Goal: Task Accomplishment & Management: Use online tool/utility

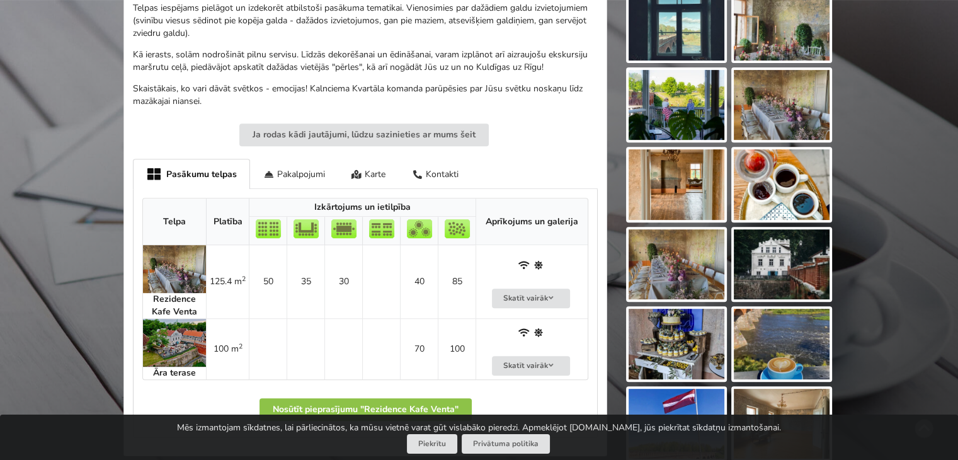
scroll to position [504, 0]
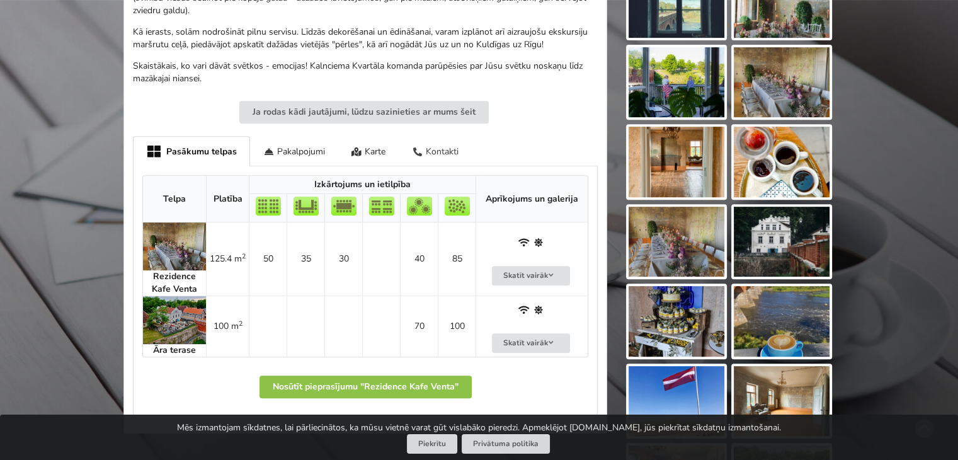
click at [441, 151] on div "Kontakti" at bounding box center [435, 151] width 73 height 30
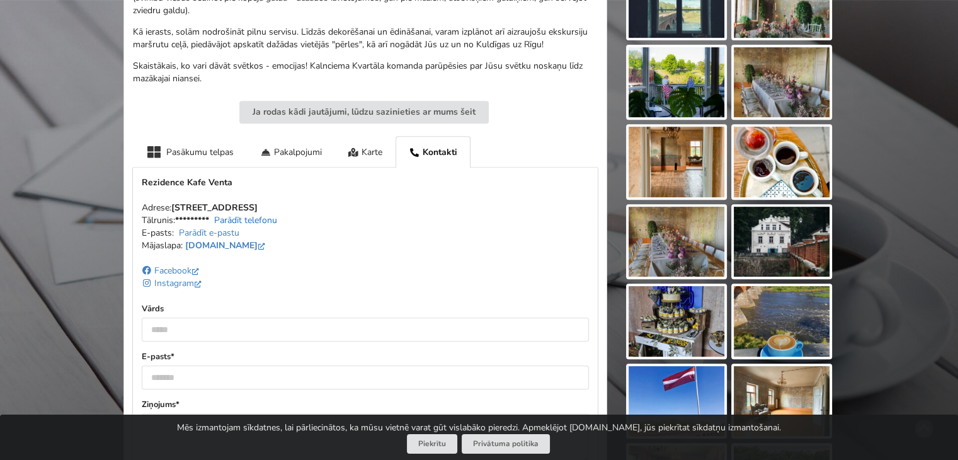
click at [231, 219] on link "Parādīt telefonu" at bounding box center [245, 220] width 63 height 12
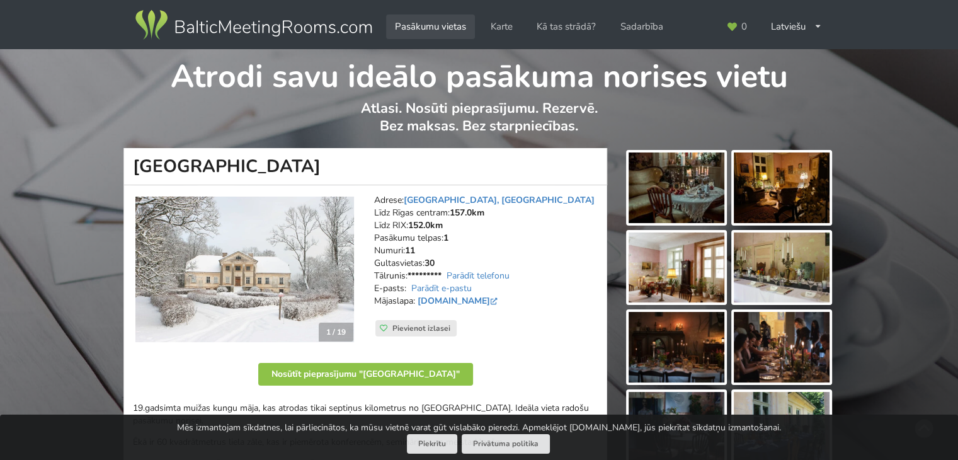
click at [412, 26] on link "Pasākumu vietas" at bounding box center [430, 26] width 89 height 25
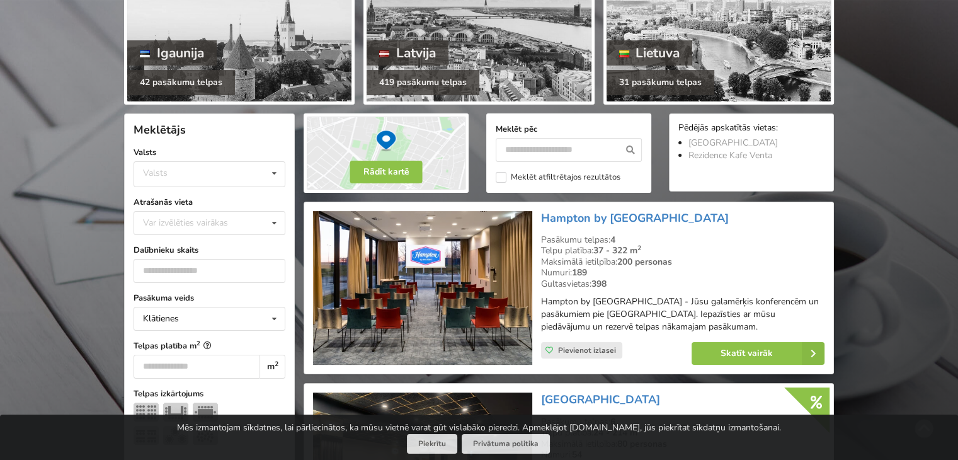
scroll to position [189, 0]
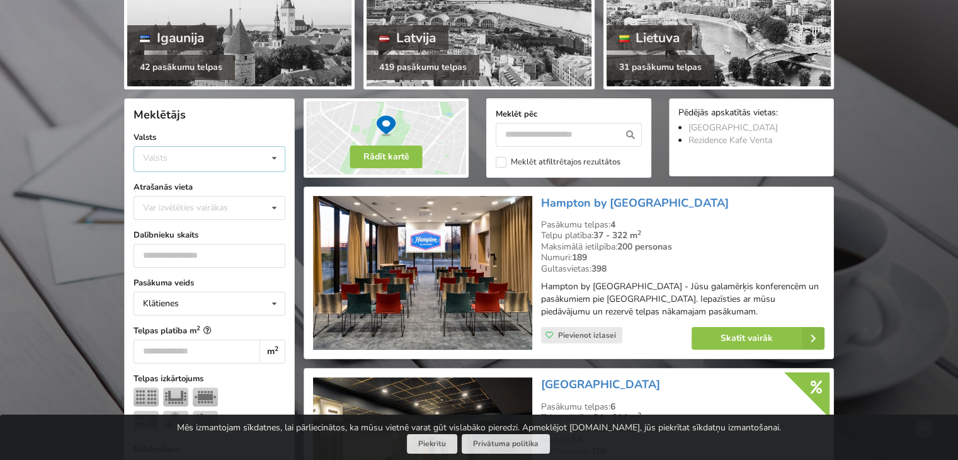
click at [275, 159] on icon at bounding box center [274, 158] width 18 height 23
click at [184, 207] on div "Latvija" at bounding box center [209, 206] width 151 height 23
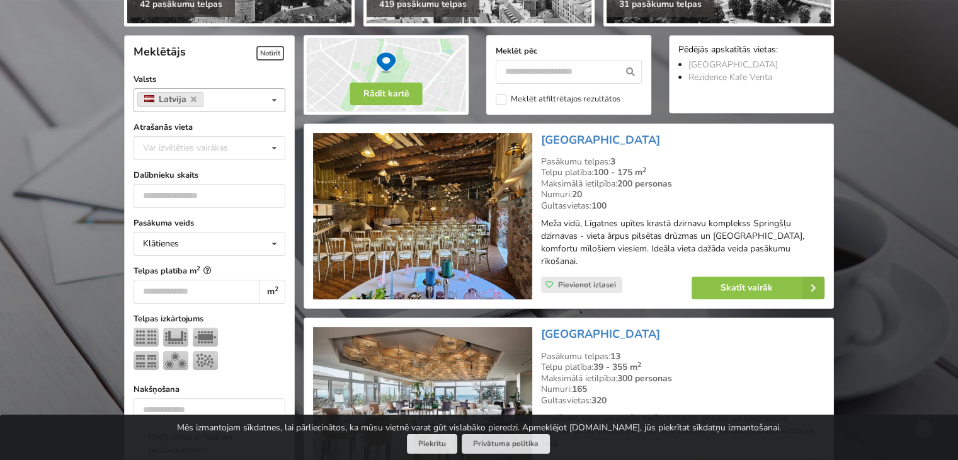
scroll to position [282, 0]
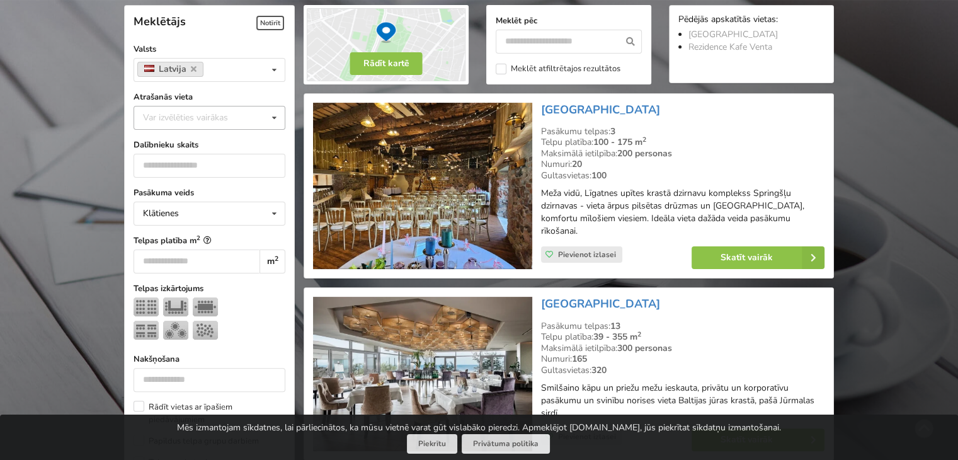
click at [276, 116] on icon at bounding box center [274, 117] width 18 height 23
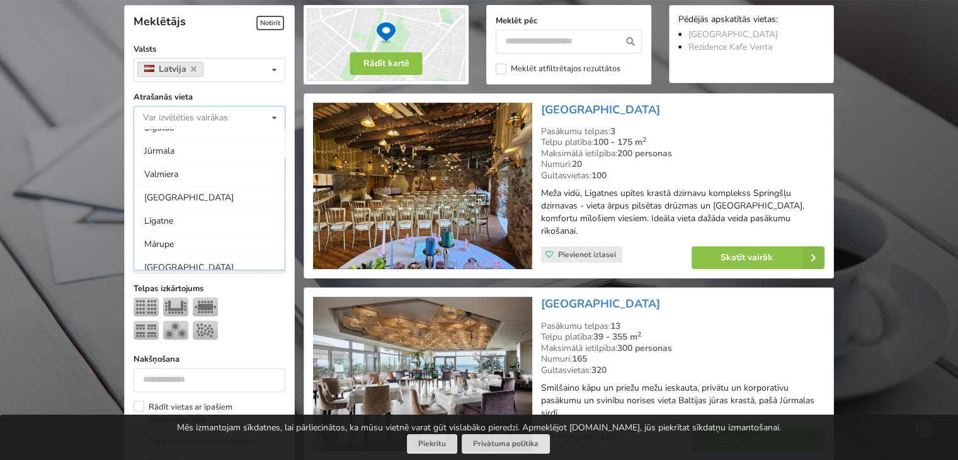
scroll to position [315, 0]
click at [168, 173] on div "Kuldīgas novads" at bounding box center [209, 175] width 151 height 23
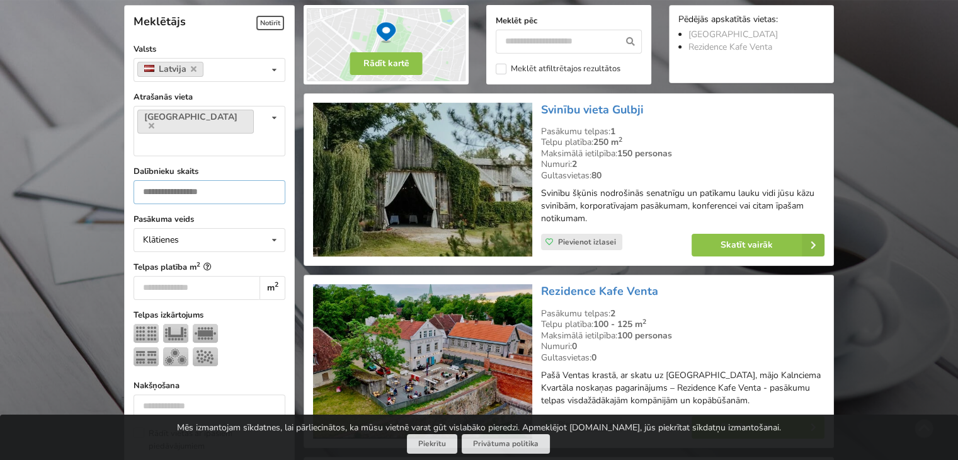
click at [215, 180] on input "number" at bounding box center [210, 192] width 152 height 24
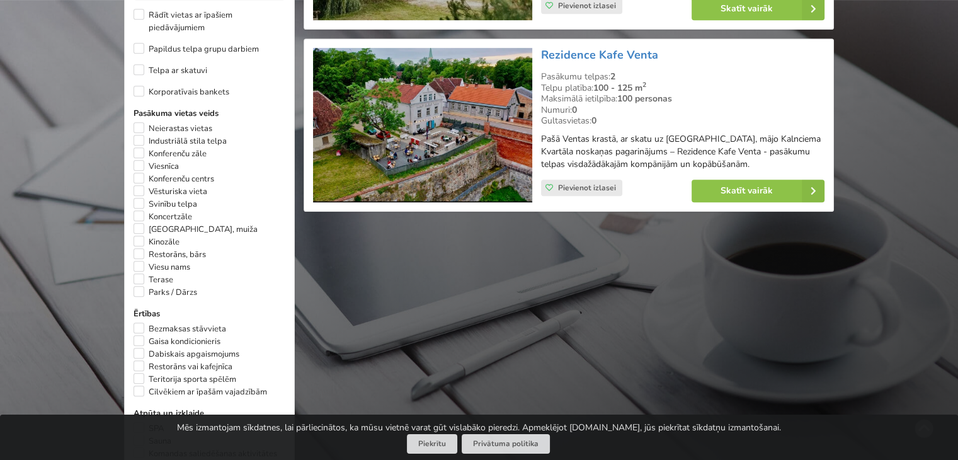
scroll to position [723, 0]
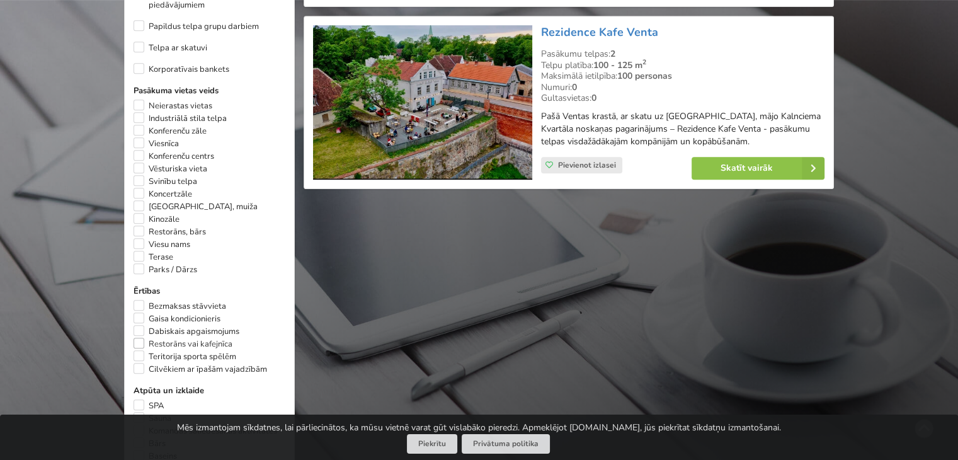
type input "**"
click at [137, 338] on label "Restorāns vai kafejnīca" at bounding box center [183, 344] width 99 height 13
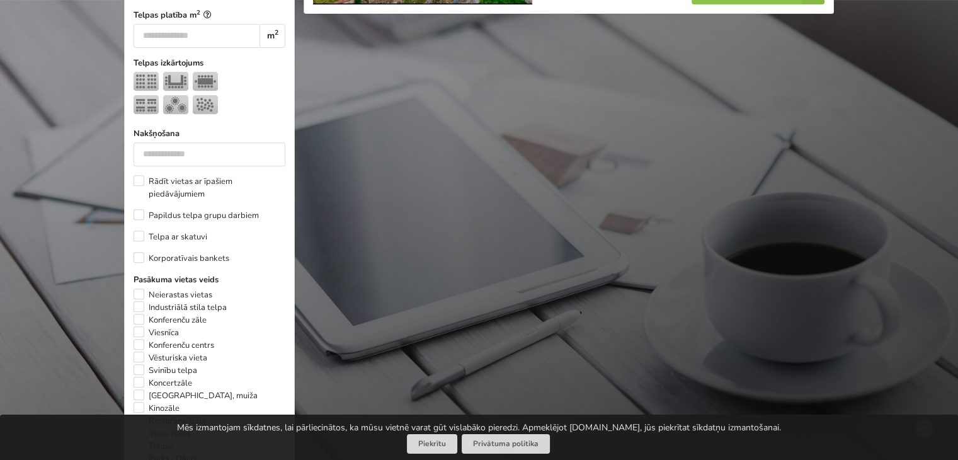
scroll to position [597, 0]
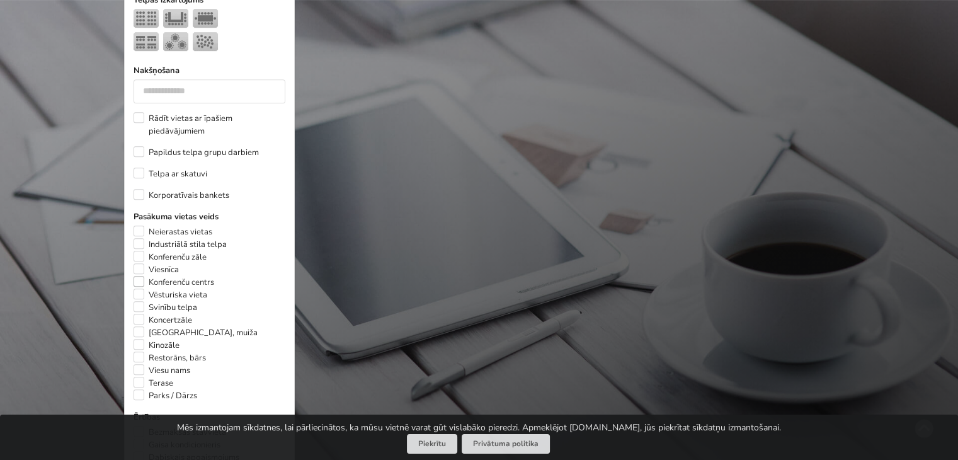
click at [137, 276] on label "Konferenču centrs" at bounding box center [174, 282] width 81 height 13
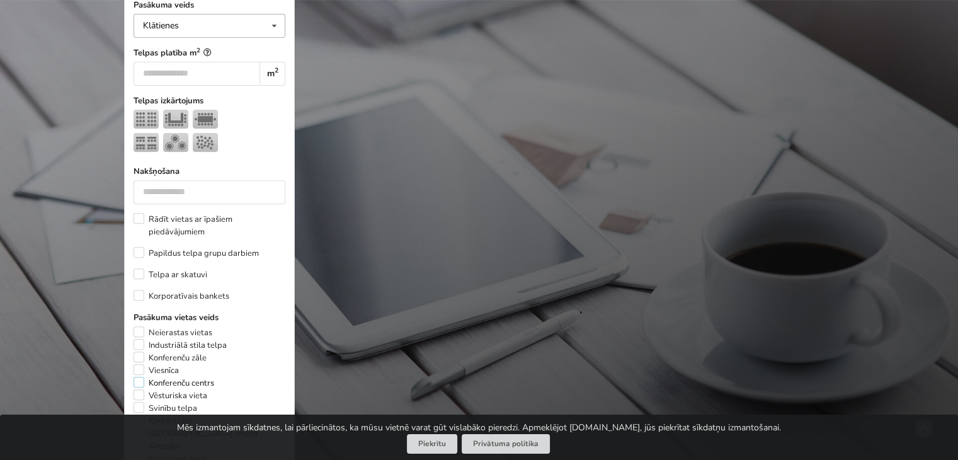
scroll to position [534, 0]
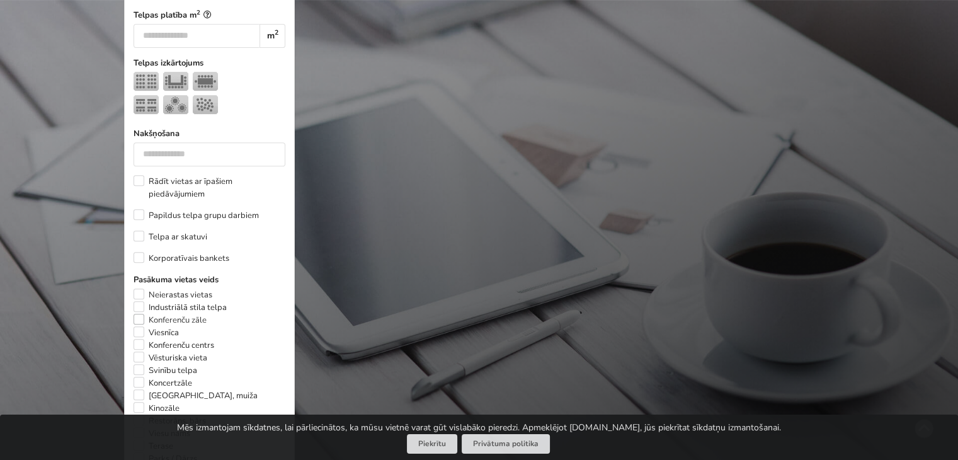
click at [135, 314] on label "Konferenču zāle" at bounding box center [170, 320] width 73 height 13
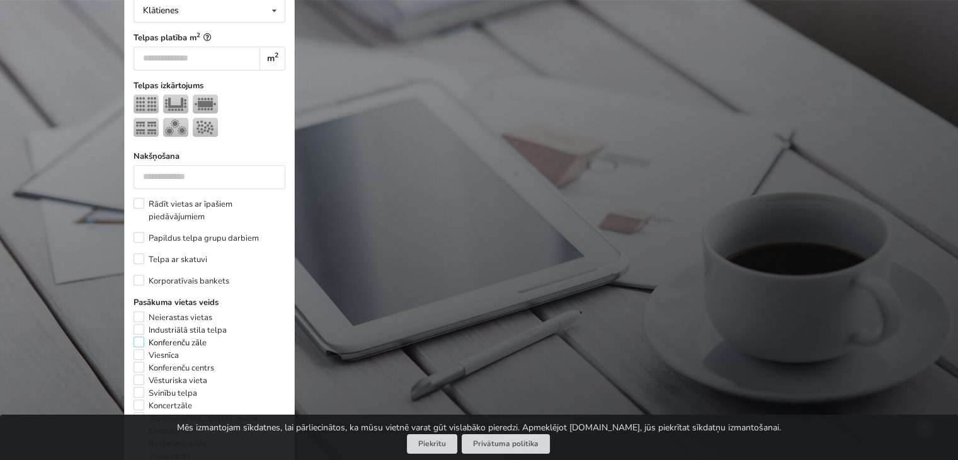
scroll to position [534, 0]
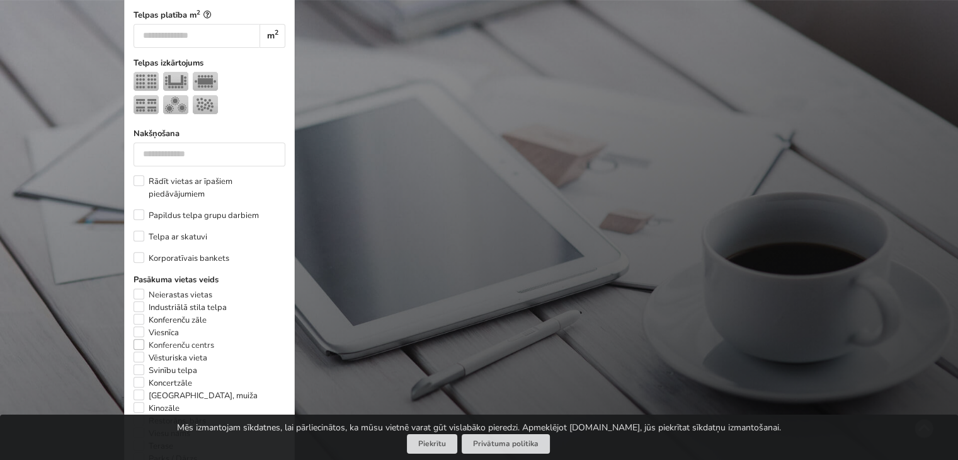
click at [136, 339] on label "Konferenču centrs" at bounding box center [174, 345] width 81 height 13
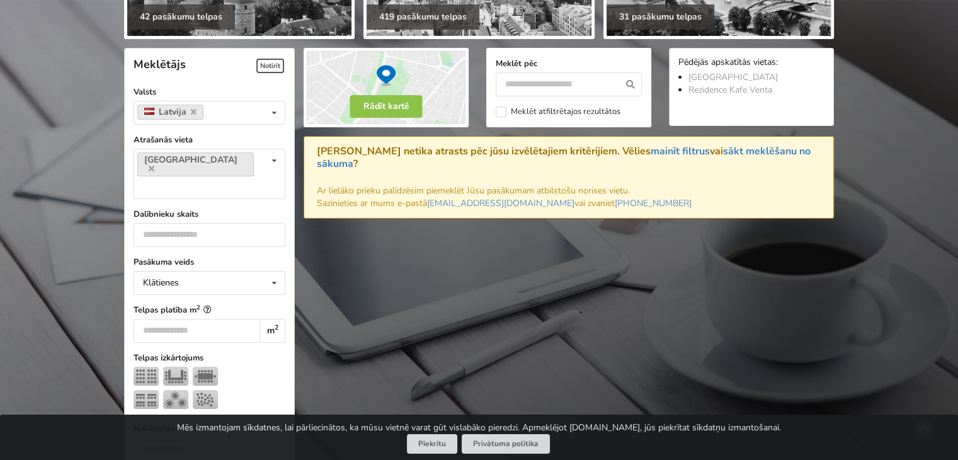
scroll to position [219, 0]
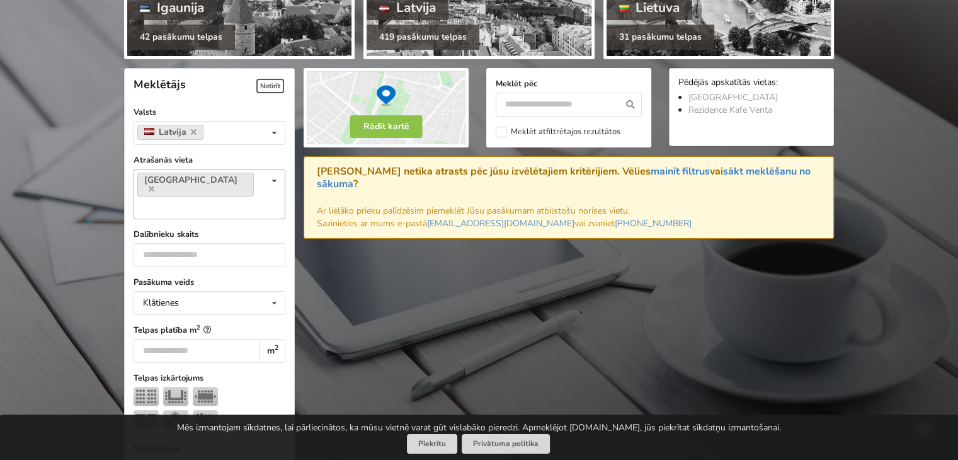
click at [274, 180] on icon at bounding box center [274, 180] width 18 height 23
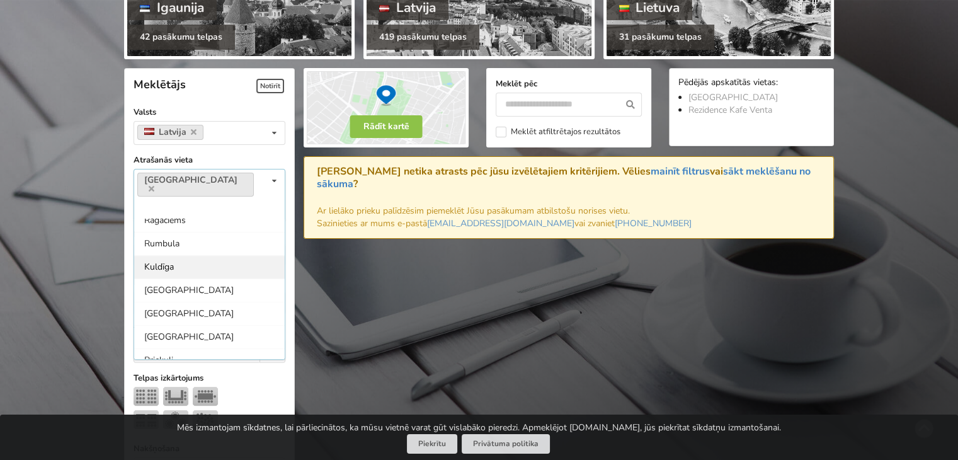
click at [154, 255] on div "Kuldīga" at bounding box center [209, 266] width 151 height 23
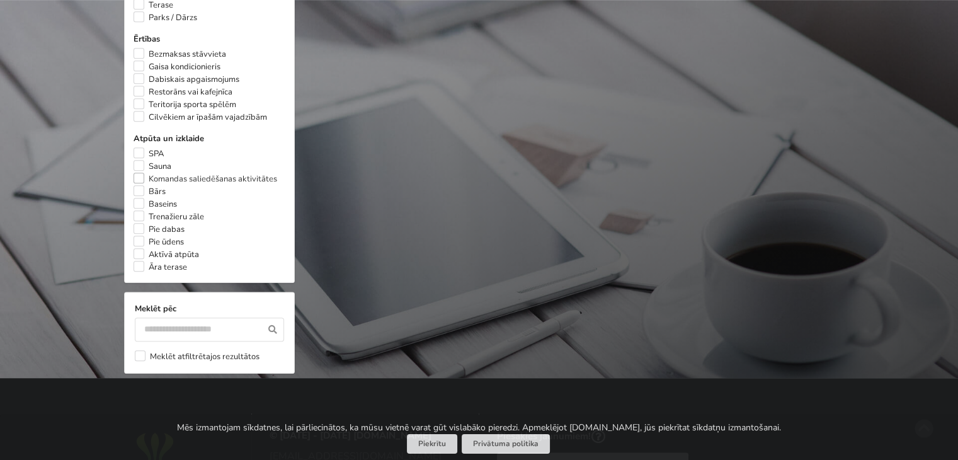
scroll to position [912, 0]
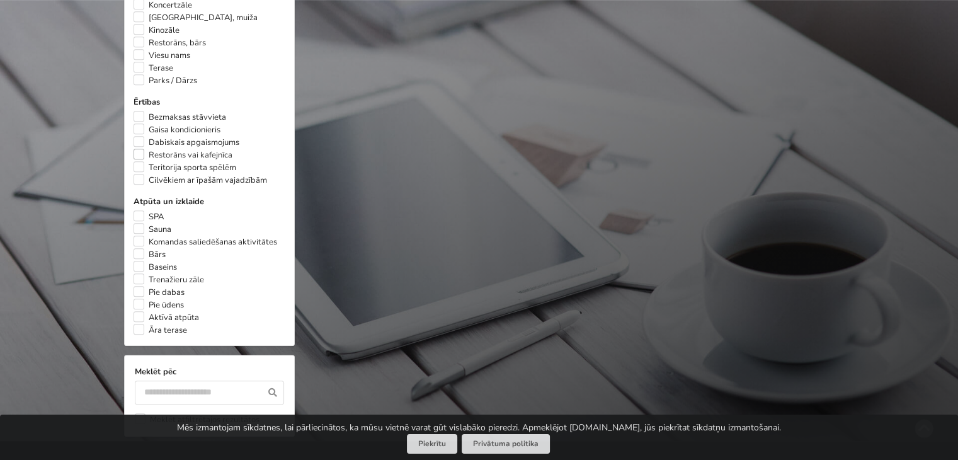
click at [139, 154] on label "Restorāns vai kafejnīca" at bounding box center [183, 155] width 99 height 13
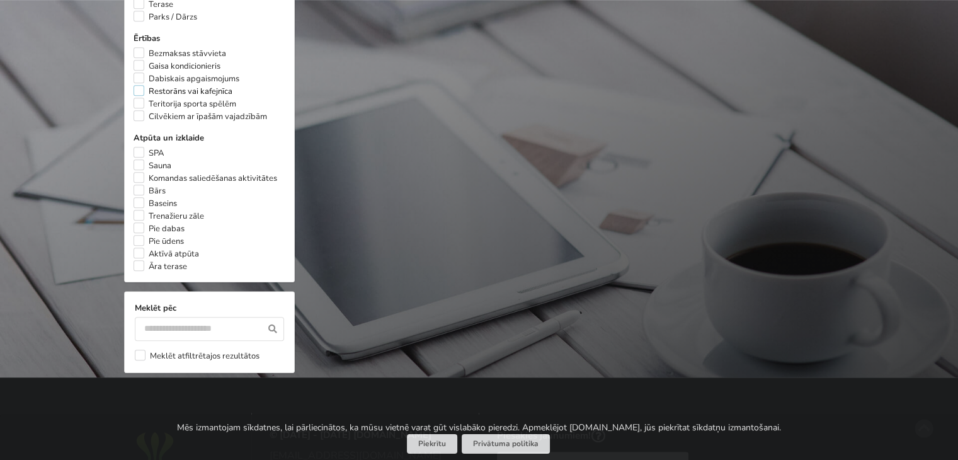
scroll to position [1164, 0]
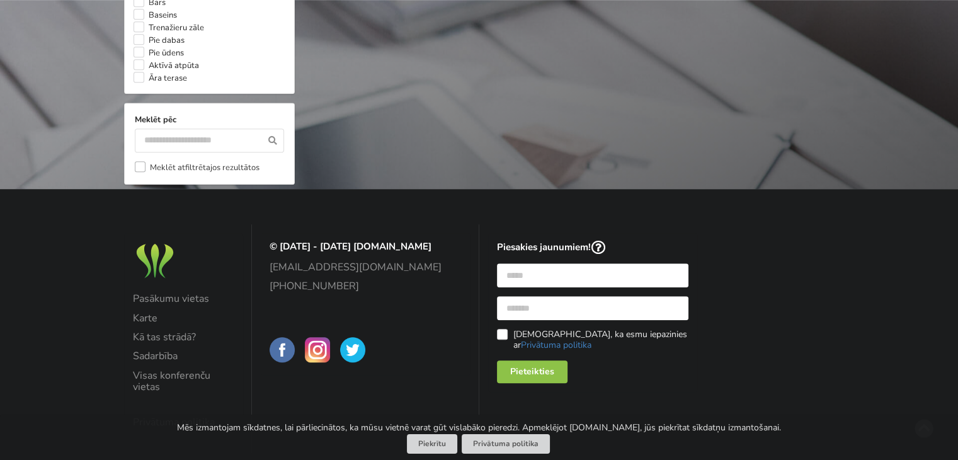
click at [140, 174] on label "Meklēt atfiltrētajos rezultātos" at bounding box center [197, 167] width 125 height 13
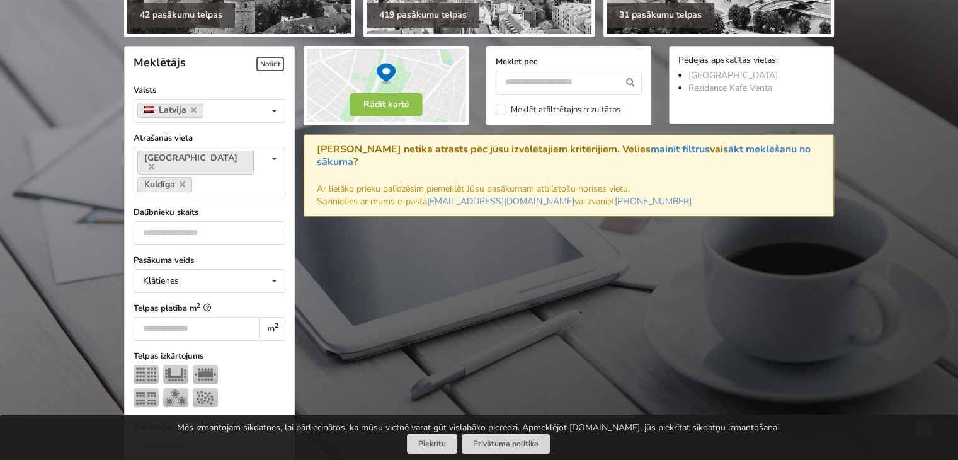
scroll to position [219, 0]
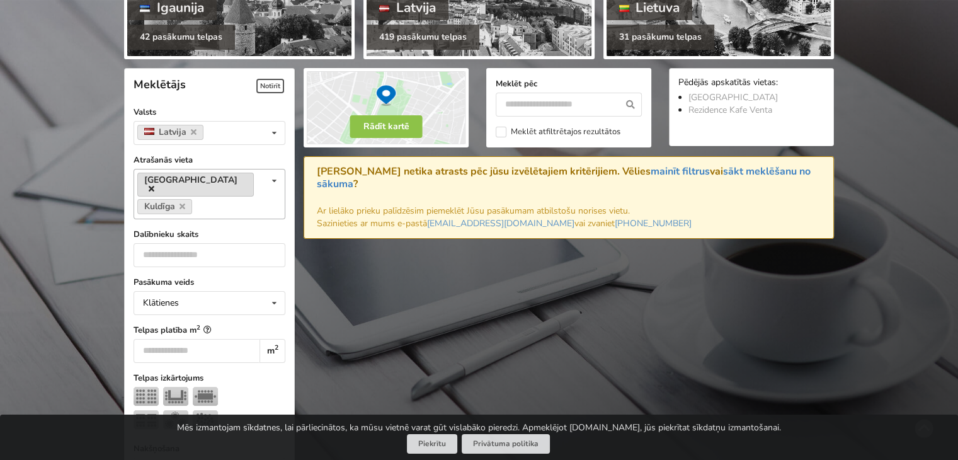
click at [154, 185] on icon at bounding box center [152, 189] width 6 height 8
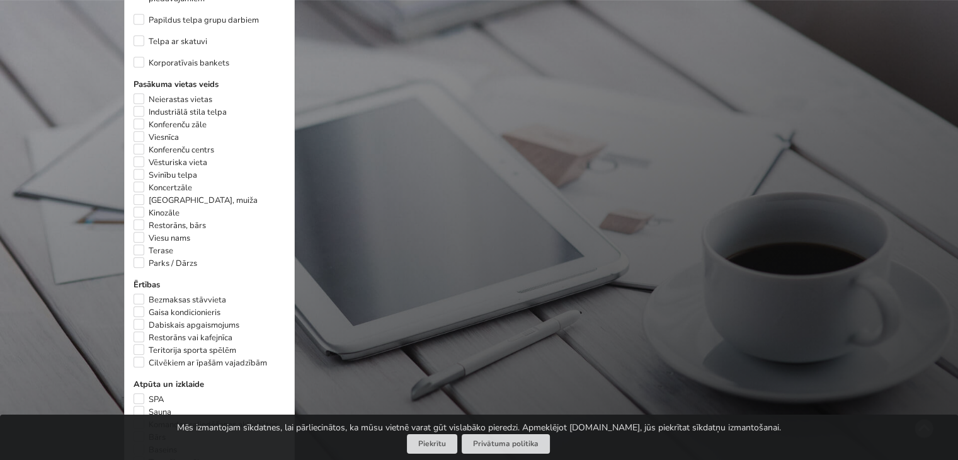
scroll to position [723, 0]
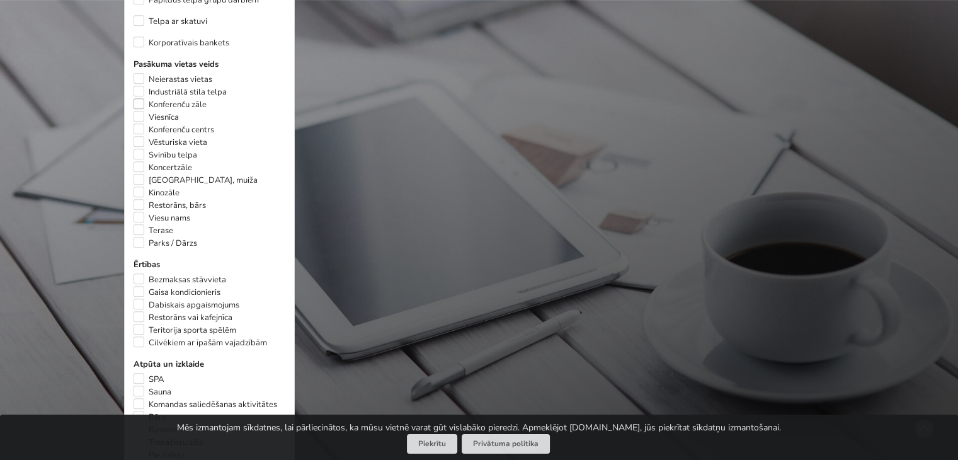
click at [139, 105] on label "Konferenču zāle" at bounding box center [170, 104] width 73 height 13
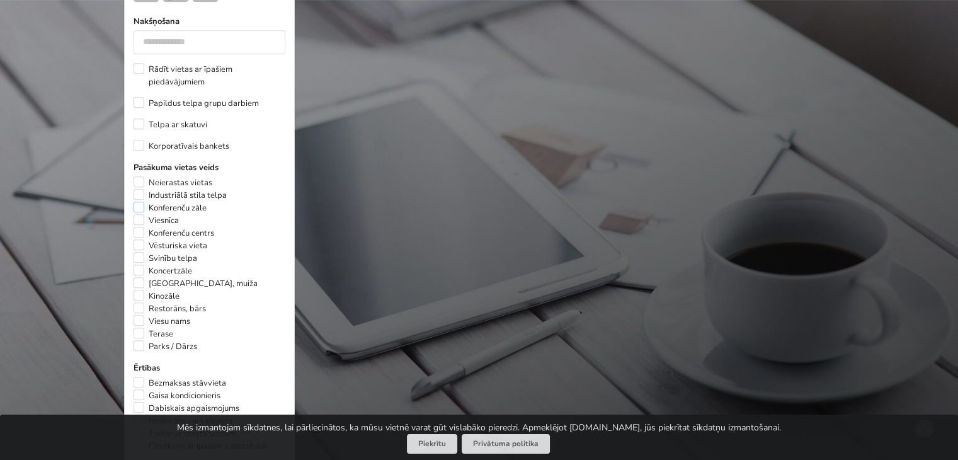
scroll to position [660, 0]
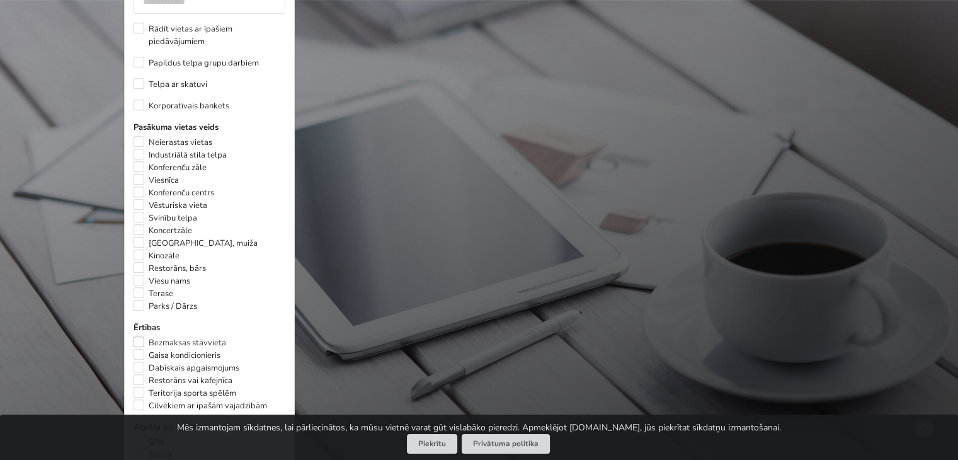
click at [140, 348] on label "Bezmaksas stāvvieta" at bounding box center [180, 342] width 93 height 13
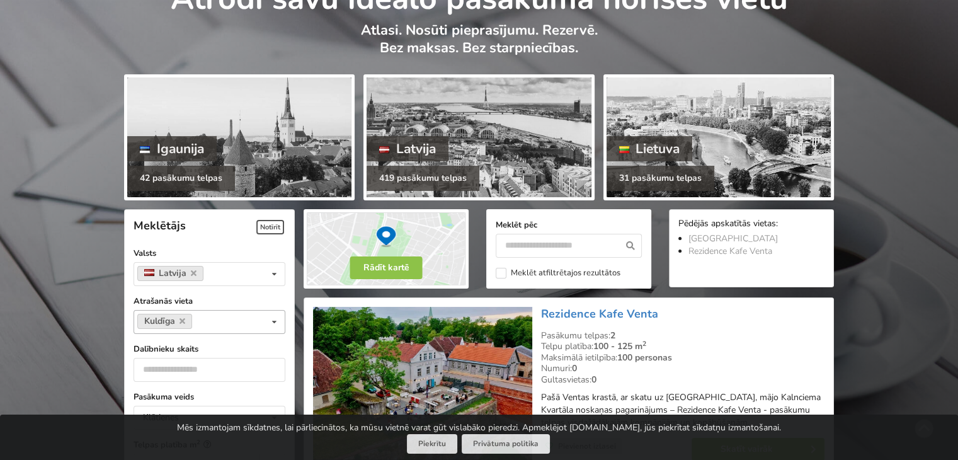
scroll to position [30, 0]
